Goal: Transaction & Acquisition: Purchase product/service

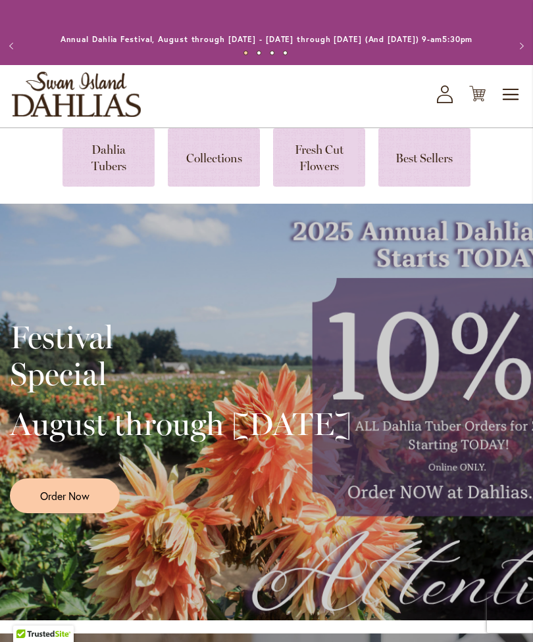
click at [504, 100] on span "Toggle Nav" at bounding box center [511, 95] width 20 height 26
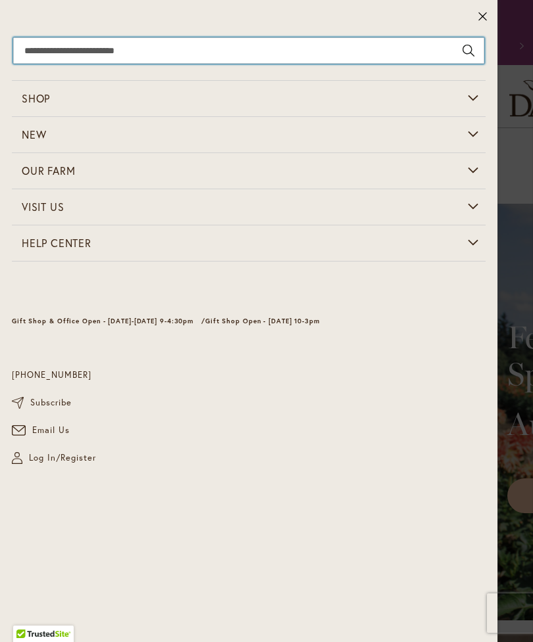
click at [435, 53] on input "Search" at bounding box center [248, 50] width 471 height 26
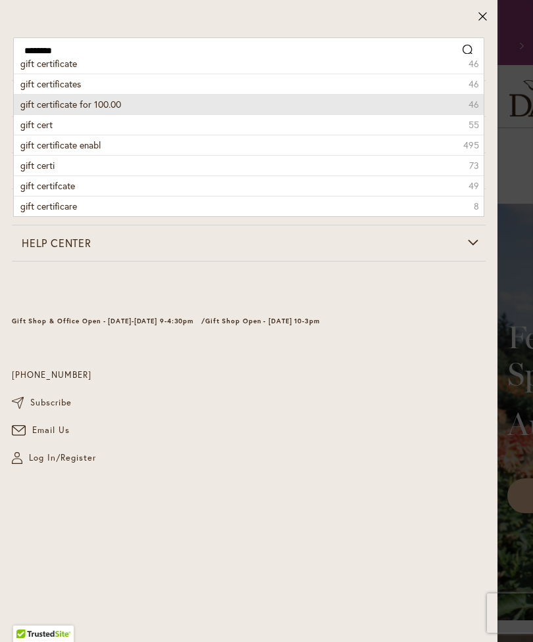
click at [458, 104] on li "gift certificate for 100.00 46" at bounding box center [249, 104] width 470 height 20
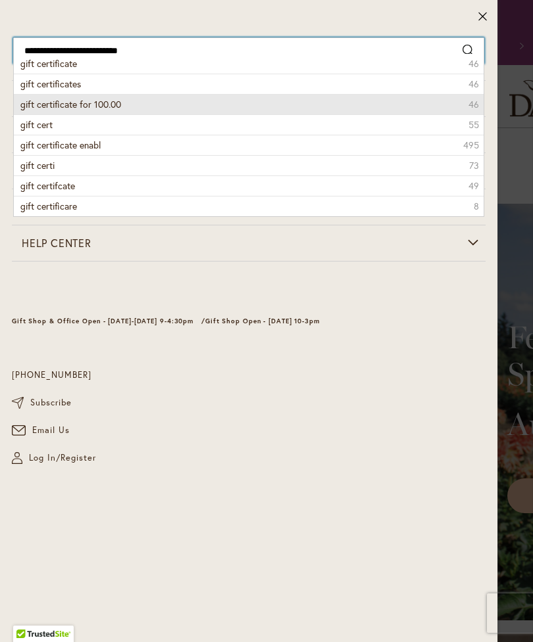
type input "**********"
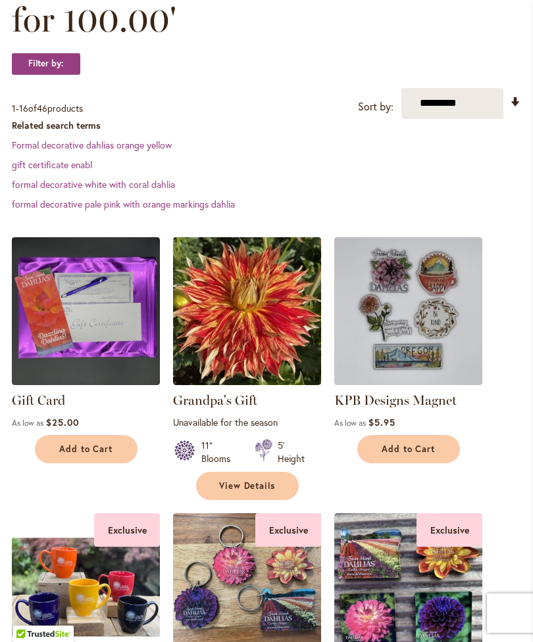
scroll to position [251, 0]
click at [114, 341] on img at bounding box center [86, 312] width 148 height 148
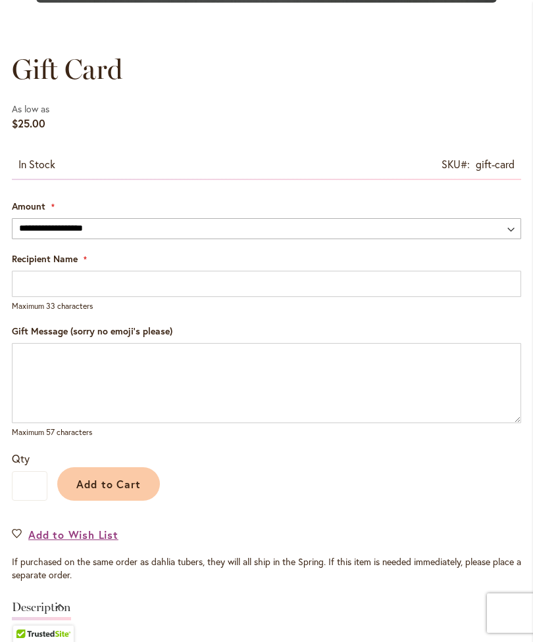
scroll to position [670, 0]
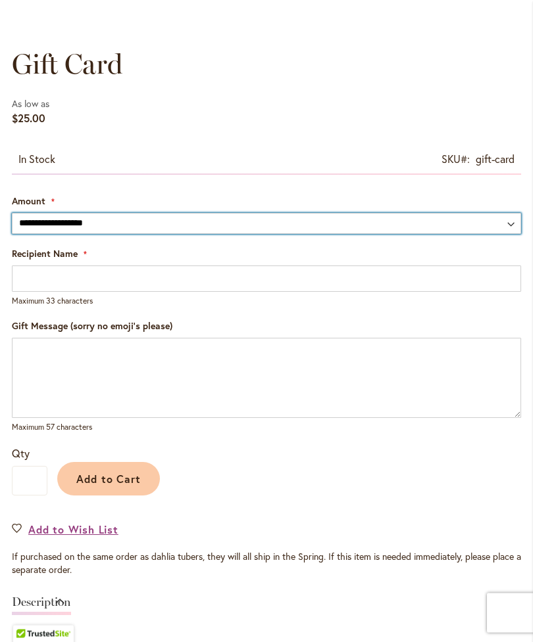
click at [509, 235] on select "**********" at bounding box center [266, 224] width 509 height 21
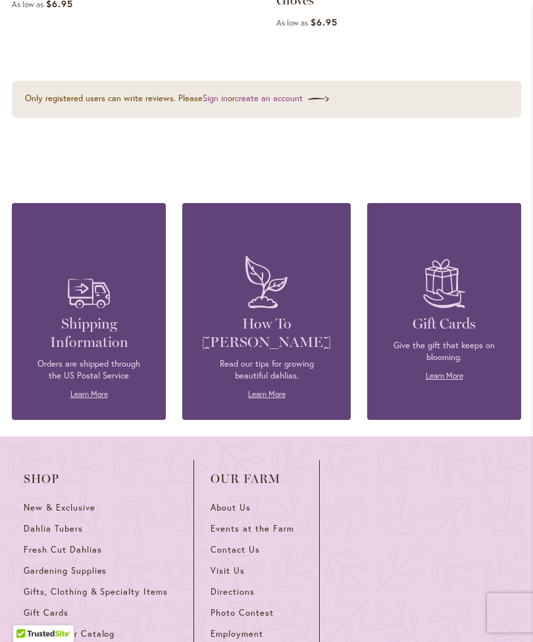
scroll to position [2201, 0]
click at [448, 372] on link "Learn More" at bounding box center [443, 376] width 37 height 10
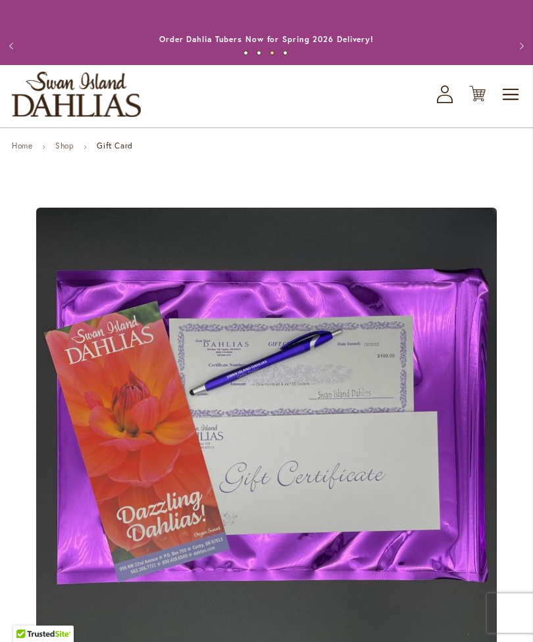
click at [531, 54] on button "Next" at bounding box center [519, 46] width 26 height 26
click at [373, 44] on link "Questions about Dahlia Care and Growing Beautiful Dahlias" at bounding box center [265, 39] width 249 height 10
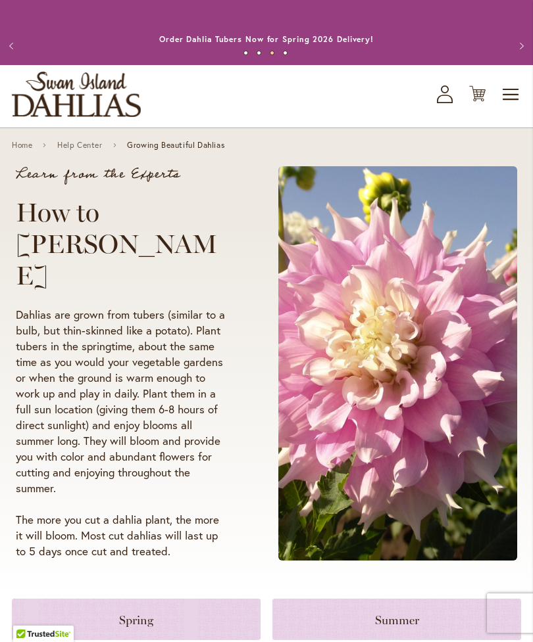
click at [515, 54] on button "Next" at bounding box center [519, 46] width 26 height 26
click at [527, 50] on button "Next" at bounding box center [519, 46] width 26 height 26
click at [525, 43] on button "Next" at bounding box center [519, 46] width 26 height 26
click at [334, 43] on link "Potted Dahlias Are Ready and Available Now!" at bounding box center [266, 39] width 189 height 10
